Goal: Task Accomplishment & Management: Manage account settings

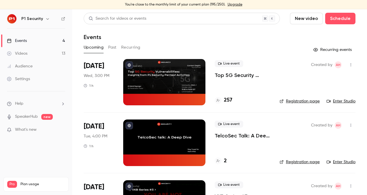
click at [239, 79] on div "Live event Top 5G Security Vulnerabilities: Insights from P1 Security Pentest A…" at bounding box center [243, 82] width 56 height 46
click at [242, 73] on p "Top 5G Security Vulnerabilities: Insights from P1 Security Pentest Activities" at bounding box center [243, 75] width 56 height 7
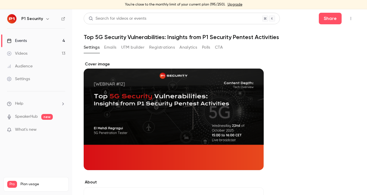
click at [168, 50] on button "Registrations" at bounding box center [162, 47] width 26 height 9
click at [49, 43] on link "Events 4" at bounding box center [36, 40] width 72 height 13
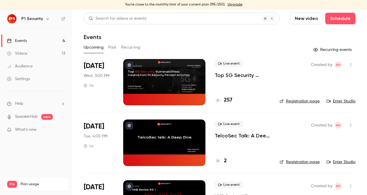
click at [57, 53] on link "Videos 13" at bounding box center [36, 53] width 72 height 13
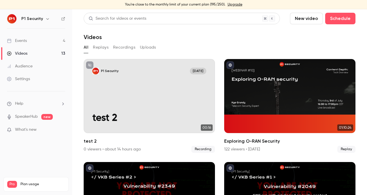
click at [120, 51] on button "Recordings" at bounding box center [124, 47] width 22 height 9
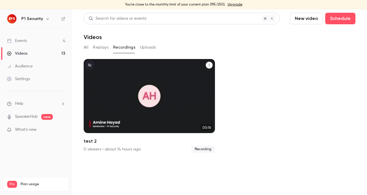
click at [210, 66] on icon "test 2" at bounding box center [209, 64] width 3 height 3
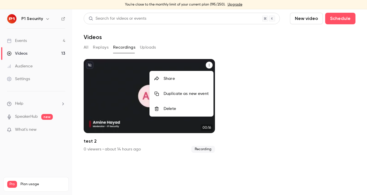
click at [189, 107] on div "Delete" at bounding box center [186, 109] width 45 height 6
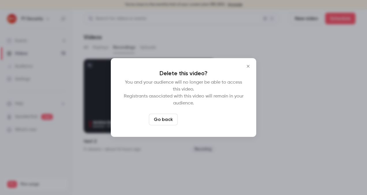
click at [194, 115] on button "Delete video" at bounding box center [199, 120] width 38 height 12
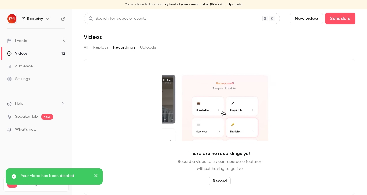
click at [19, 38] on div "Events" at bounding box center [17, 41] width 20 height 6
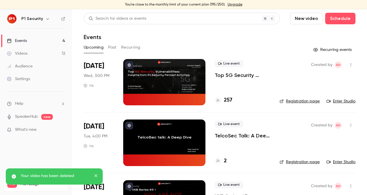
click at [235, 79] on div "Live event Top 5G Security Vulnerabilities: Insights from P1 Security Pentest A…" at bounding box center [243, 82] width 56 height 46
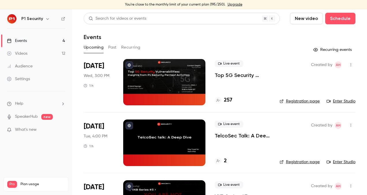
click at [233, 72] on p "Top 5G Security Vulnerabilities: Insights from P1 Security Pentest Activities" at bounding box center [243, 75] width 56 height 7
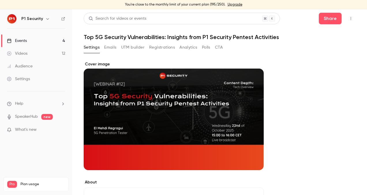
click at [36, 39] on link "Events 4" at bounding box center [36, 40] width 72 height 13
